Goal: Information Seeking & Learning: Find specific fact

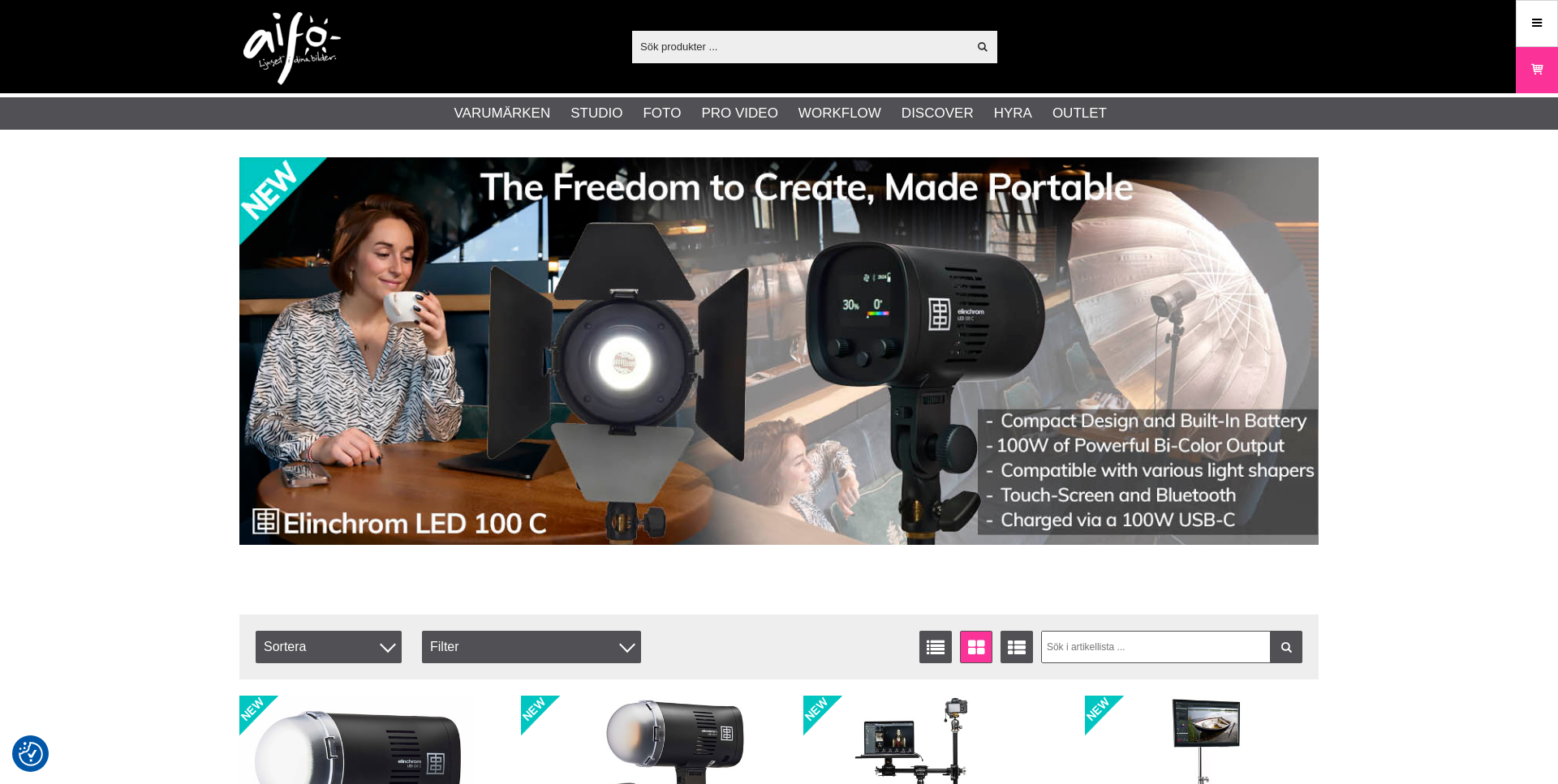
click at [682, 44] on input "text" at bounding box center [799, 45] width 335 height 24
paste input "LAS82201R"
type input "LAS82201R"
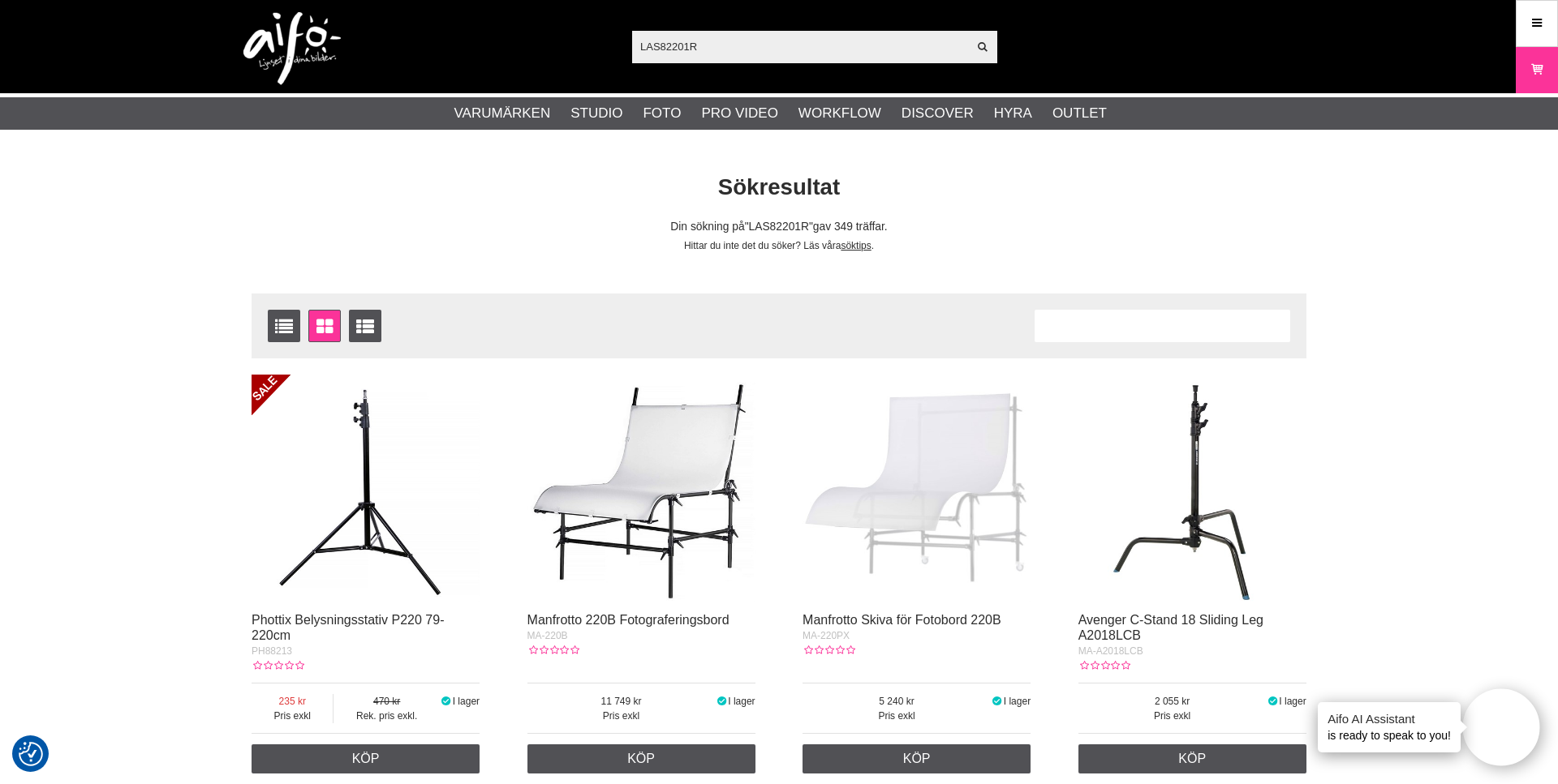
drag, startPoint x: 658, startPoint y: 45, endPoint x: 590, endPoint y: 39, distance: 68.3
click at [632, 39] on input "LAS82201R" at bounding box center [799, 45] width 335 height 24
type input "82201R"
drag, startPoint x: 726, startPoint y: 43, endPoint x: 537, endPoint y: 43, distance: 189.0
click at [632, 43] on input "82201R" at bounding box center [799, 45] width 335 height 24
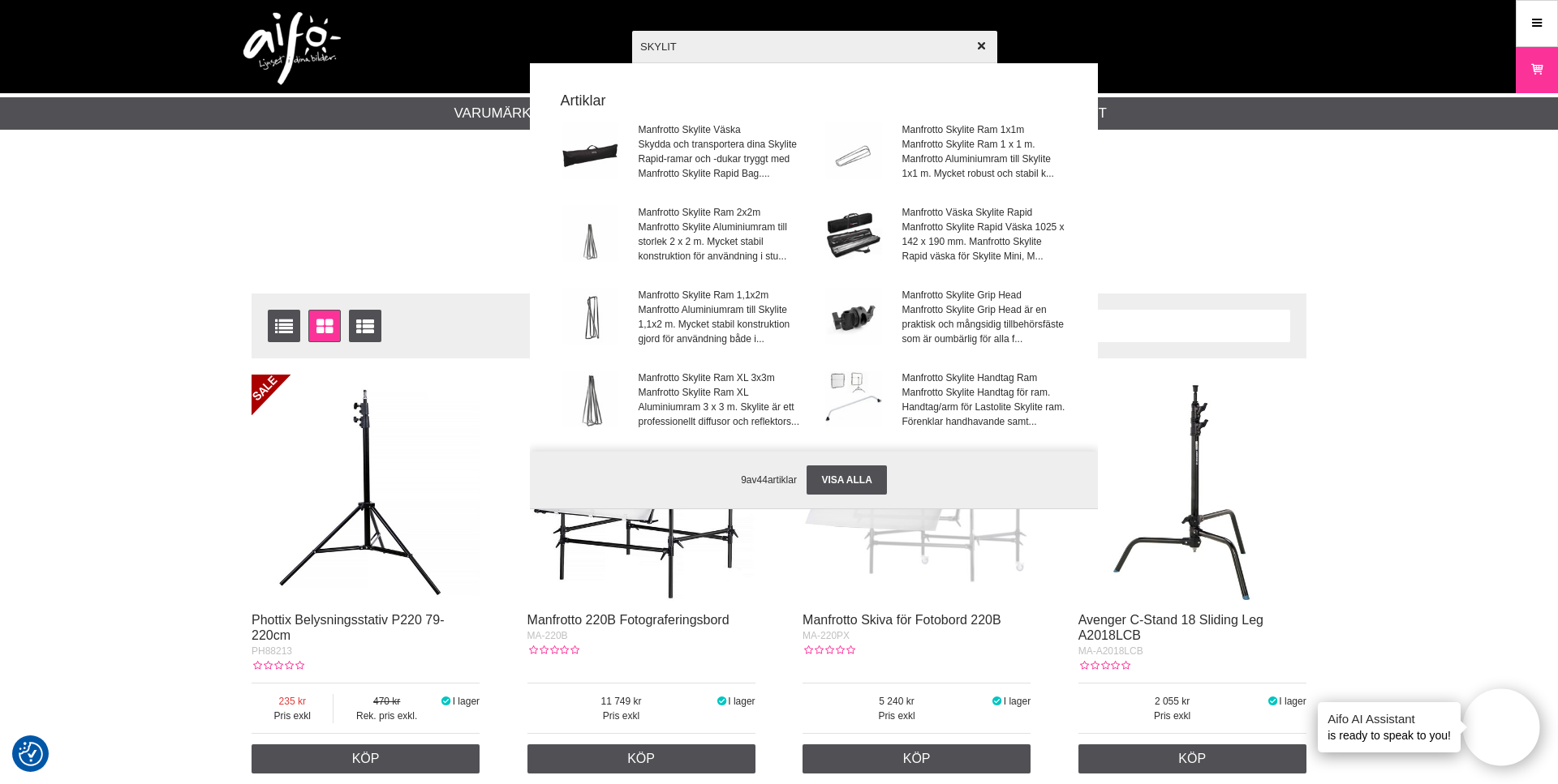
type input "SKYLITE"
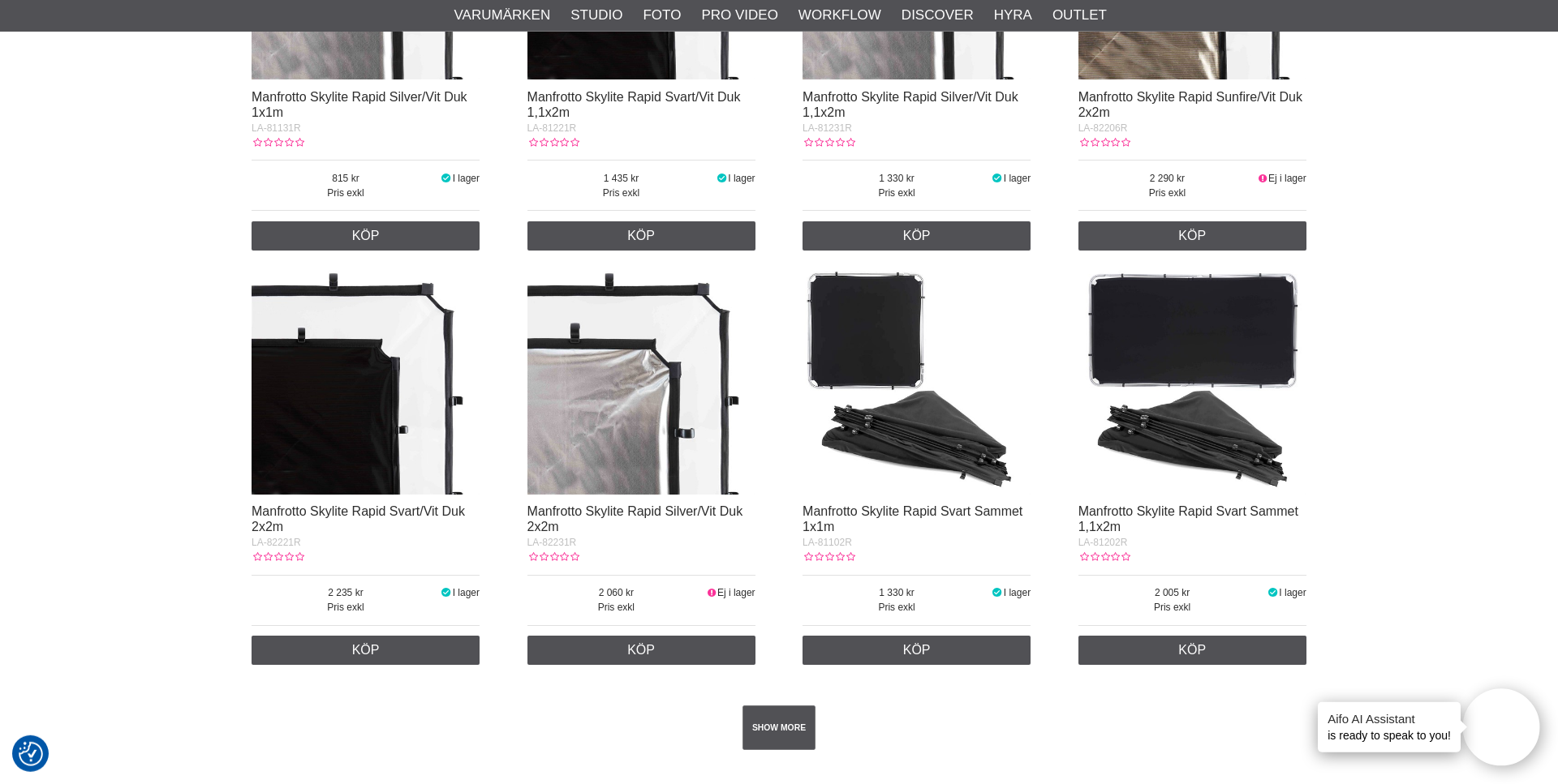
scroll to position [2565, 0]
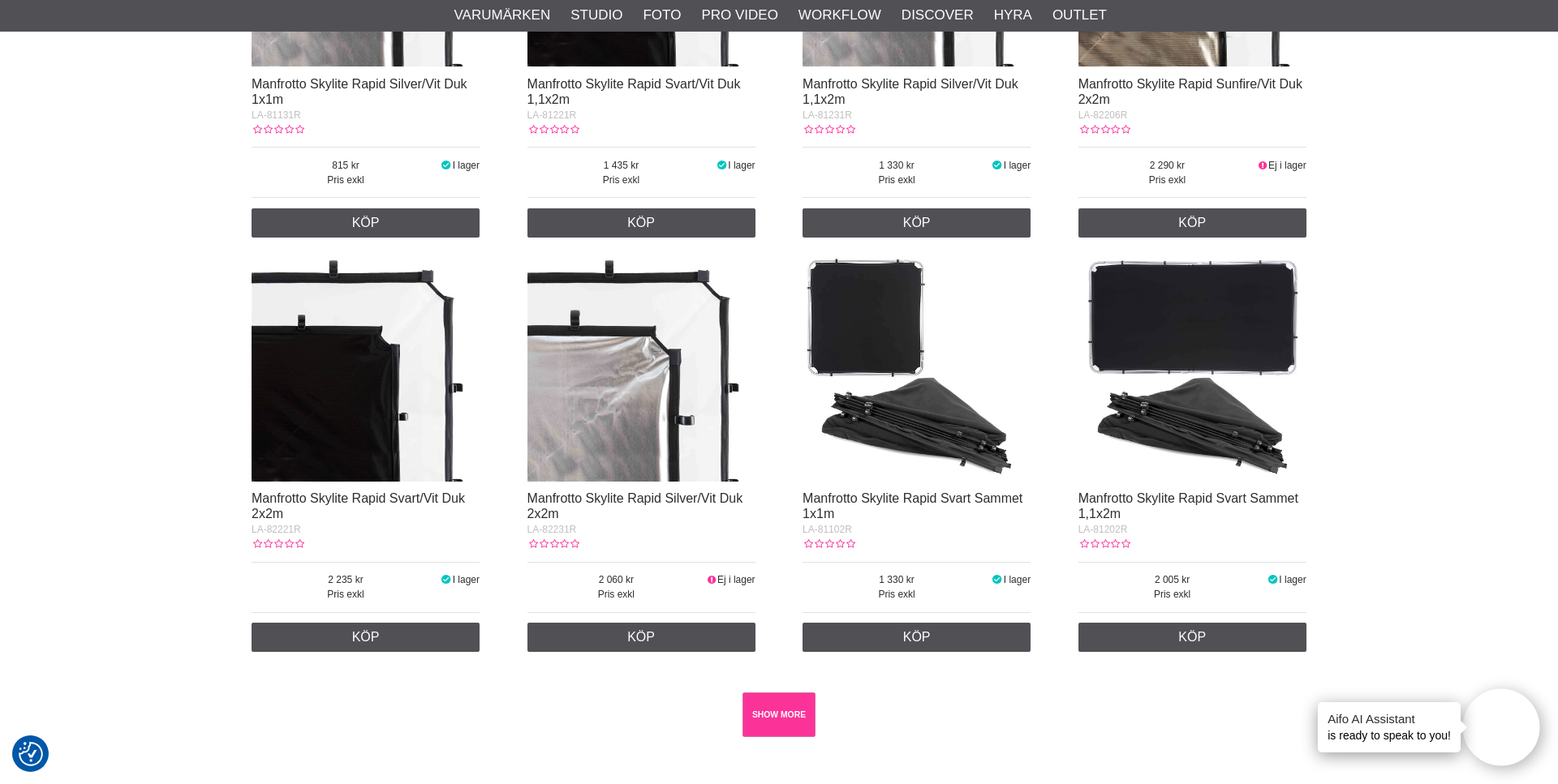
click at [774, 715] on link "SHOW MORE" at bounding box center [779, 715] width 74 height 44
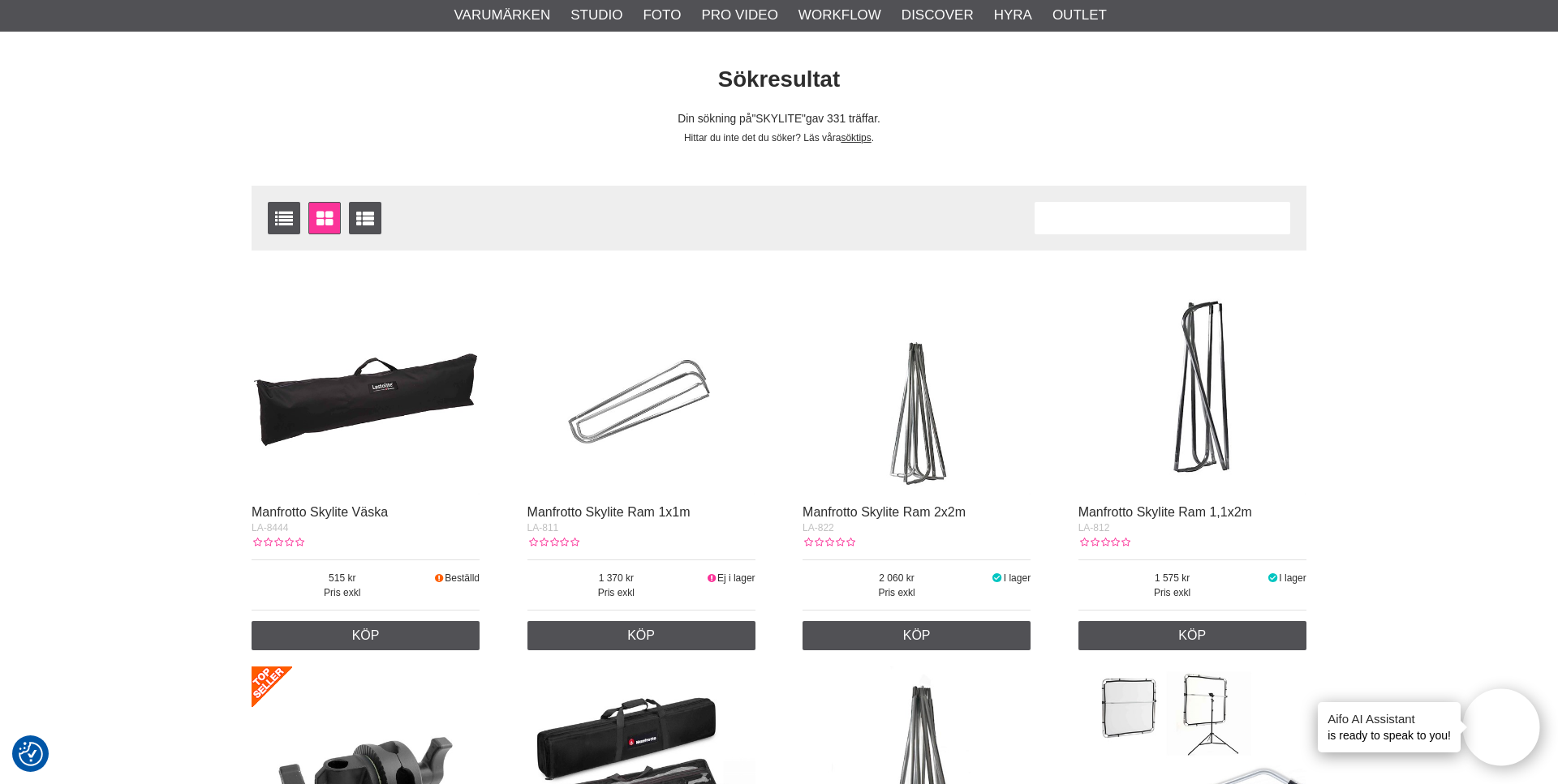
scroll to position [0, 0]
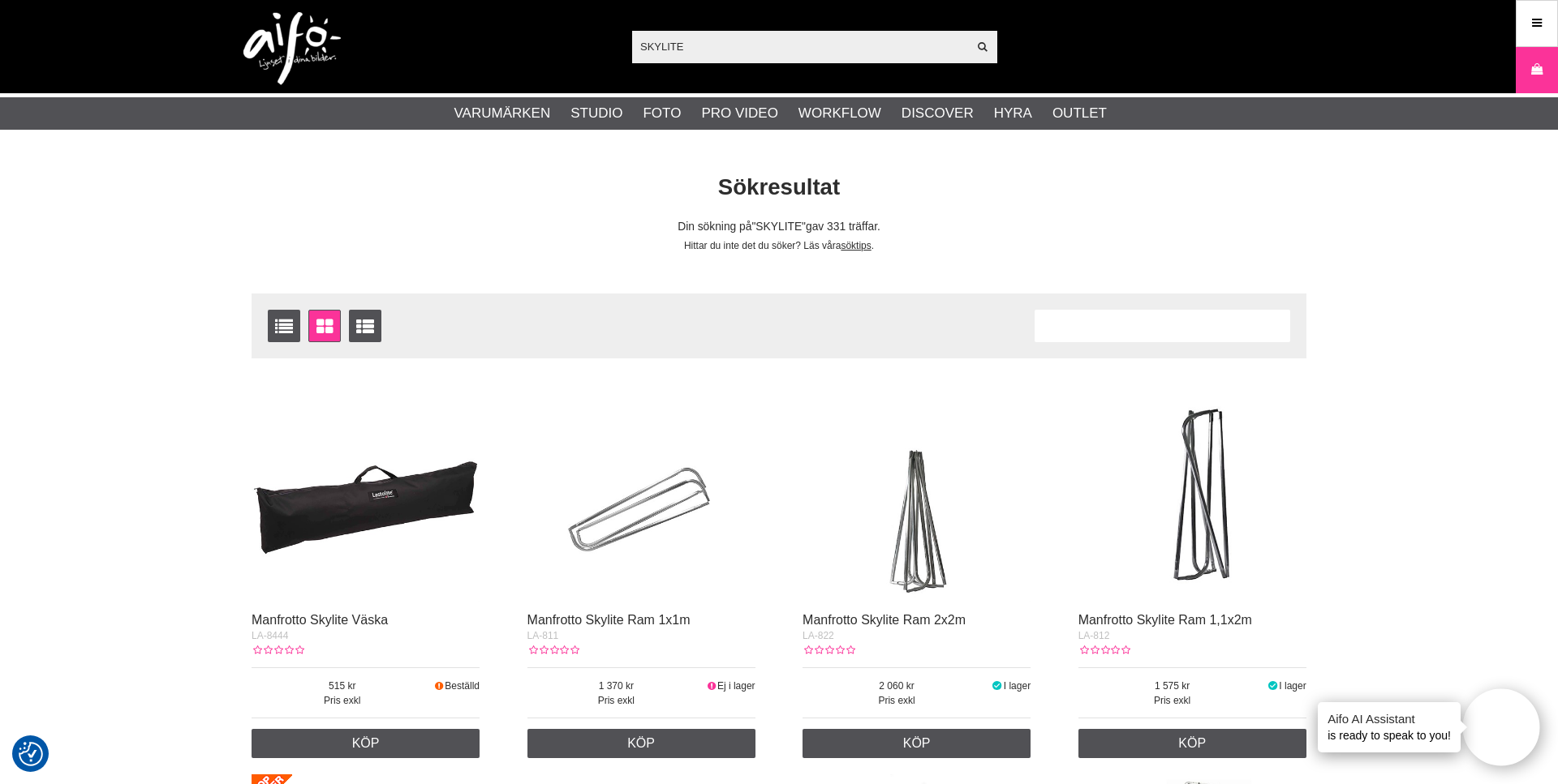
click at [713, 45] on input "SKYLITE" at bounding box center [799, 45] width 335 height 24
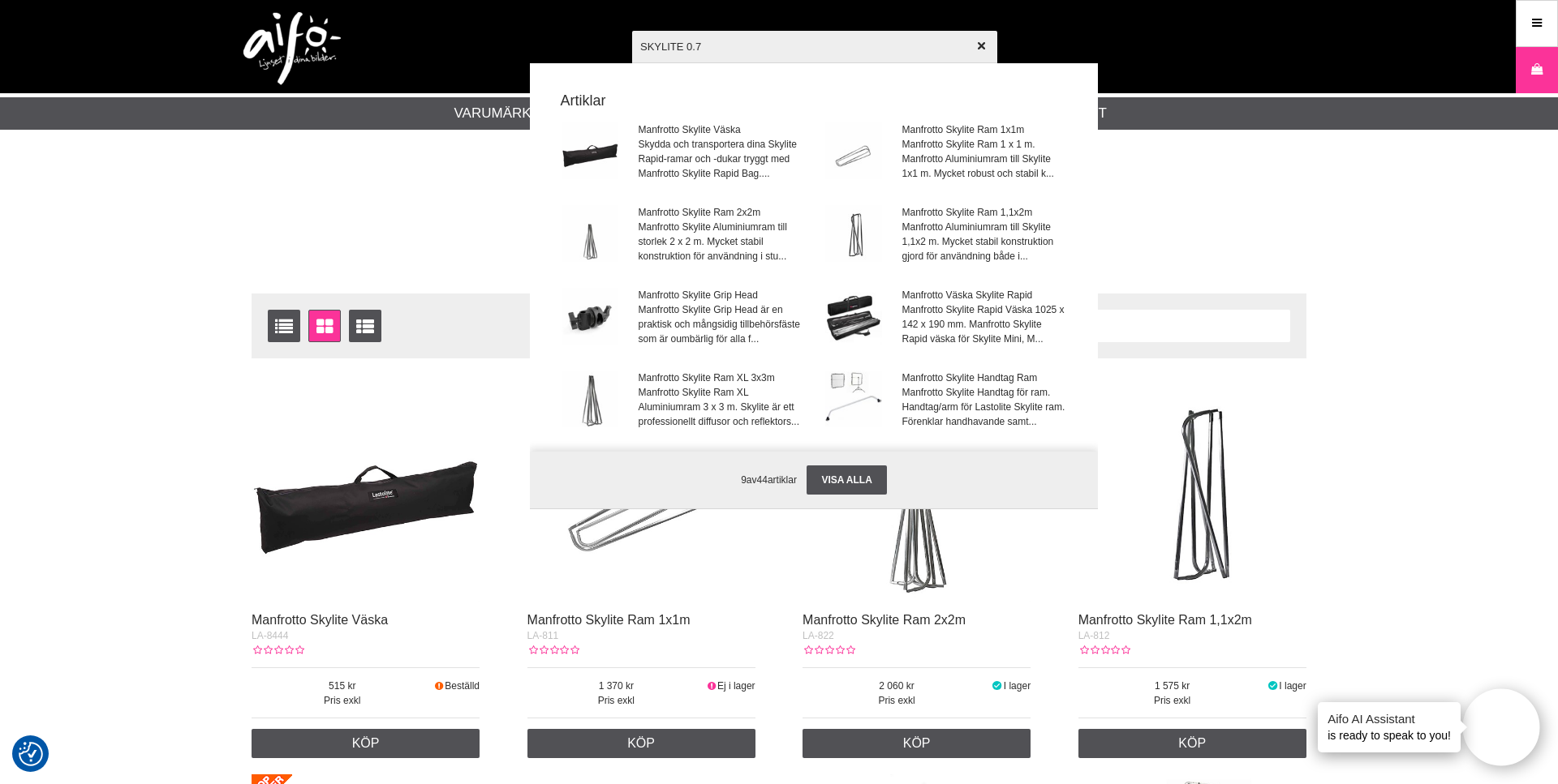
type input "SKYLITE 0.75"
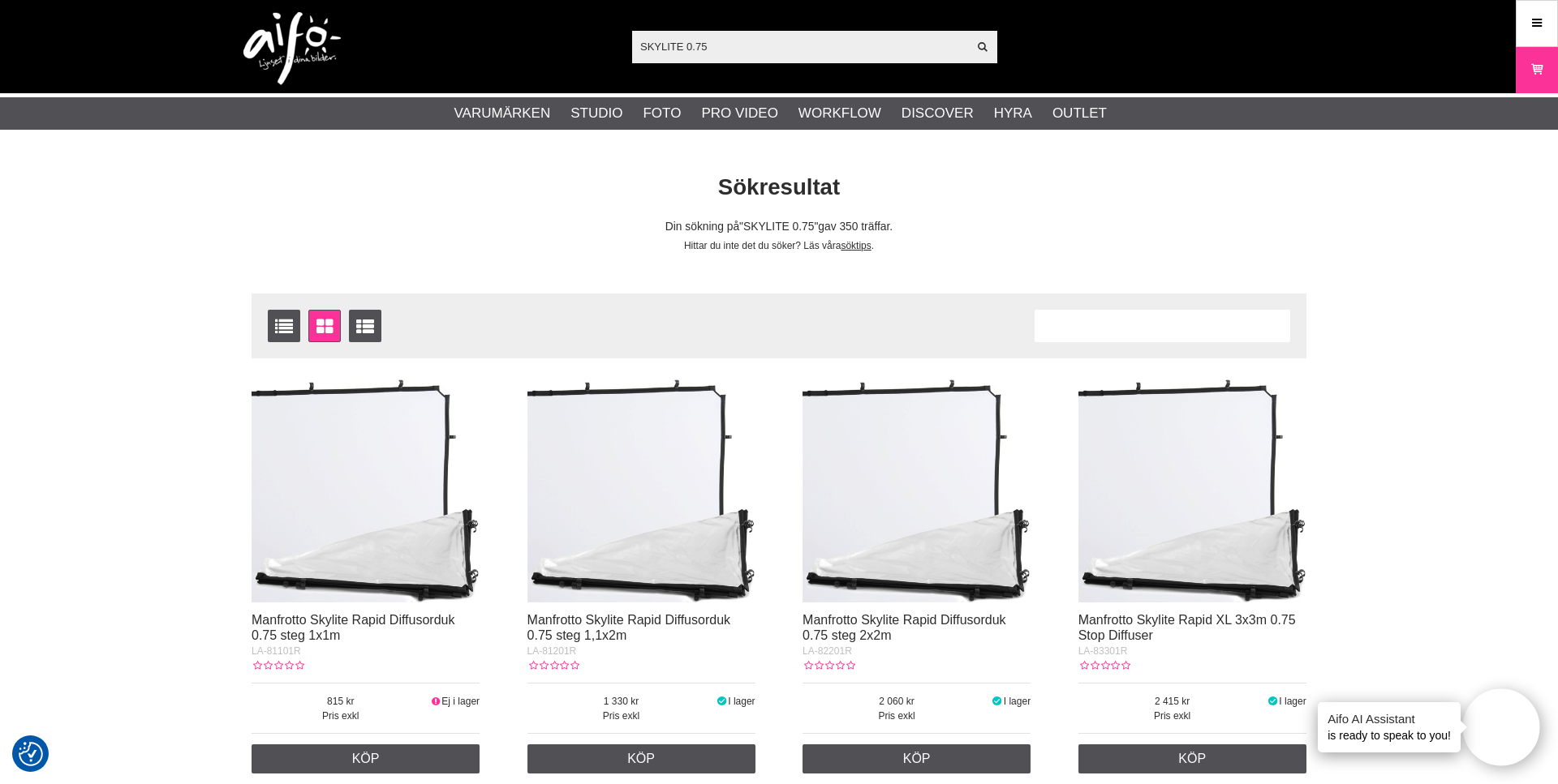
click at [910, 539] on img at bounding box center [915, 488] width 228 height 228
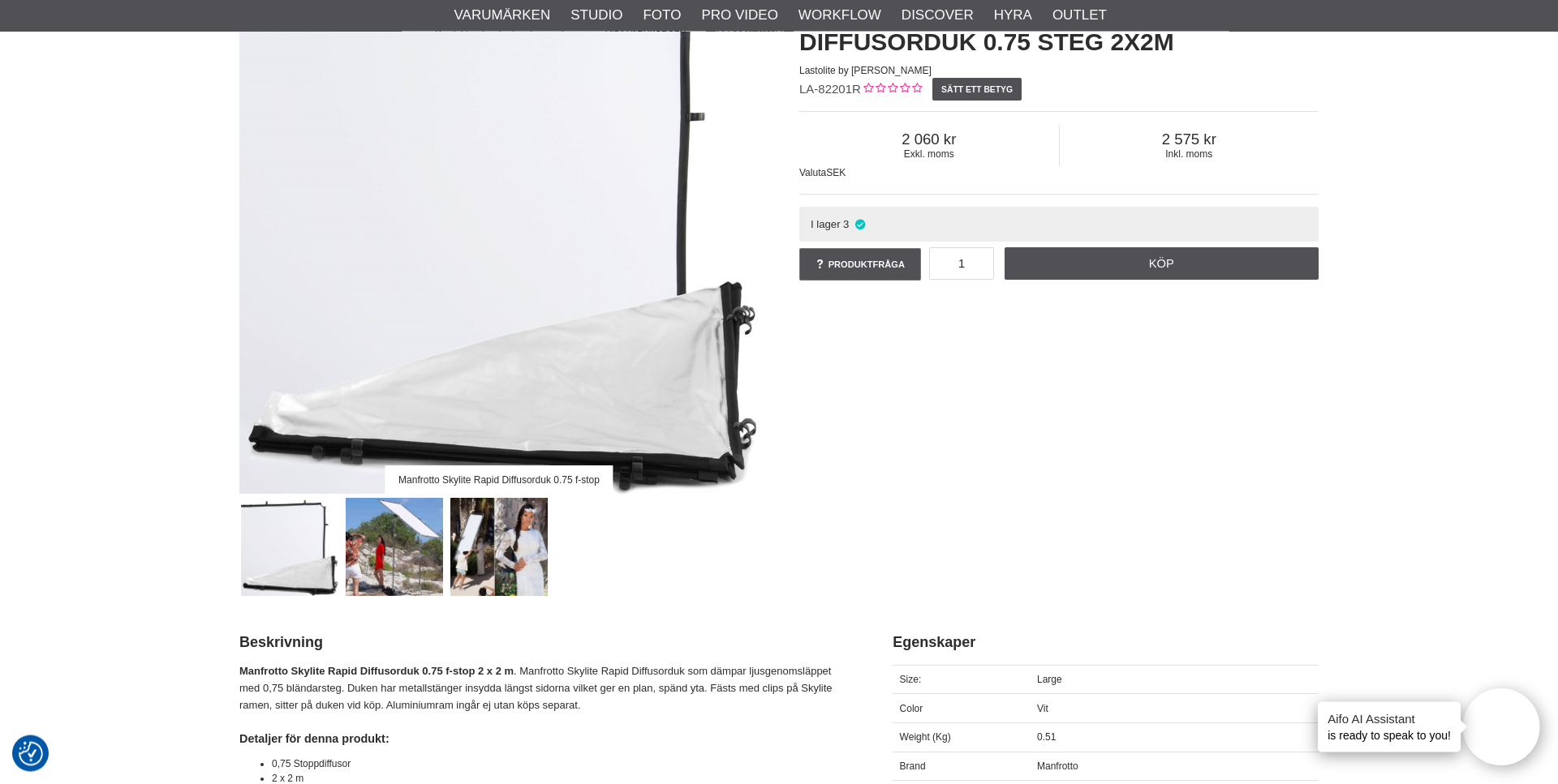
scroll to position [166, 0]
